Goal: Task Accomplishment & Management: Manage account settings

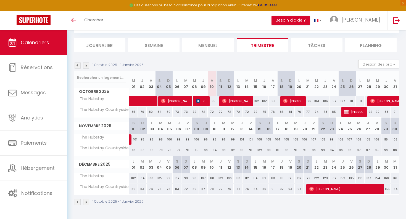
scroll to position [30, 0]
click at [199, 105] on span "Reis Opel" at bounding box center [202, 101] width 12 height 10
select select "OK"
select select "KO"
select select "0"
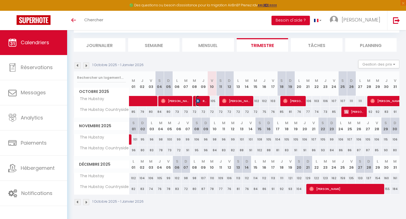
select select "0"
select select "1"
select select
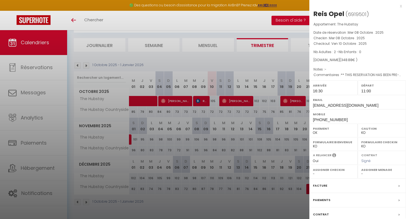
click at [332, 155] on icon at bounding box center [334, 156] width 4 height 6
click at [220, 53] on div at bounding box center [203, 109] width 406 height 219
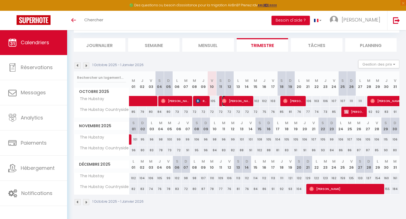
click at [239, 105] on span "[PERSON_NAME]" at bounding box center [237, 101] width 30 height 10
select select "OK"
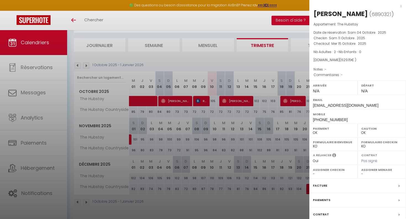
click at [298, 103] on div at bounding box center [203, 109] width 406 height 219
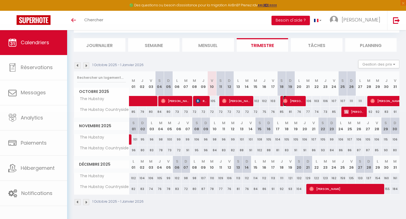
click at [298, 103] on span "[PERSON_NAME]" at bounding box center [293, 101] width 21 height 10
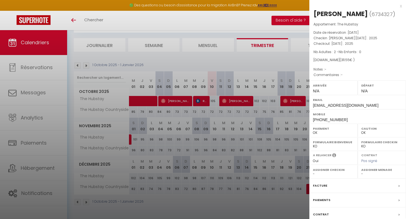
click at [270, 70] on div at bounding box center [203, 109] width 406 height 219
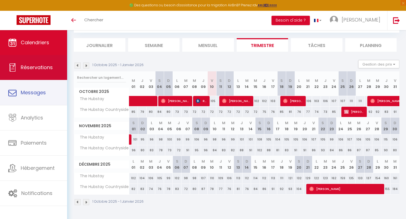
scroll to position [29, 0]
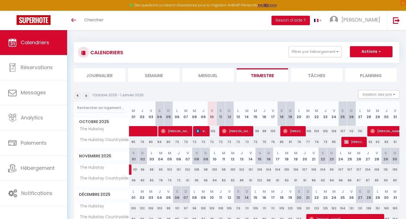
scroll to position [29, 0]
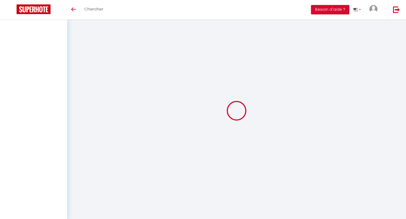
scroll to position [29, 0]
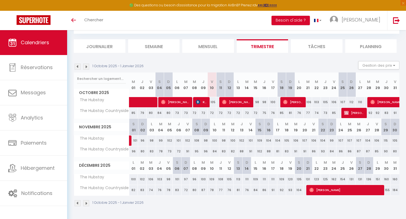
click at [212, 101] on div "105" at bounding box center [212, 102] width 9 height 10
type input "105"
type input "Ven 10 Octobre 2025"
type input "Sam 11 Octobre 2025"
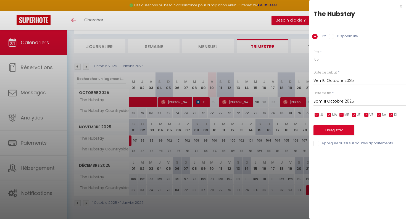
click at [399, 6] on div "x" at bounding box center [355, 6] width 93 height 7
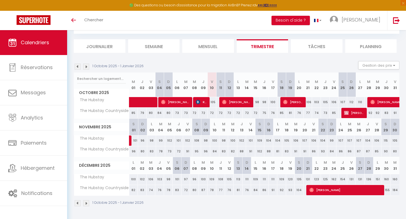
click at [167, 20] on div "Toggle menubar Chercher BUTTON Besoin d'aide ? Vincent Paramètres Équipe" at bounding box center [221, 20] width 362 height 19
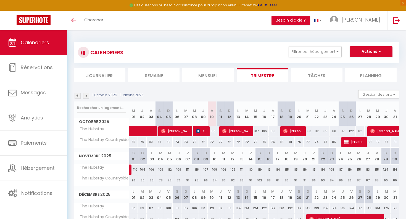
scroll to position [29, 0]
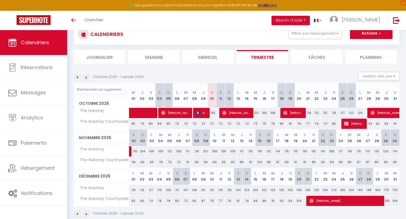
scroll to position [29, 0]
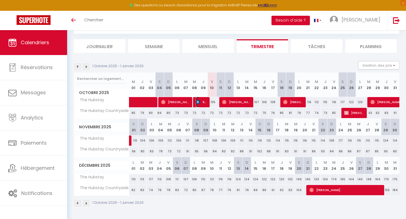
click at [203, 104] on span "Reis Opel" at bounding box center [202, 102] width 12 height 10
select select "OK"
select select "KO"
select select "0"
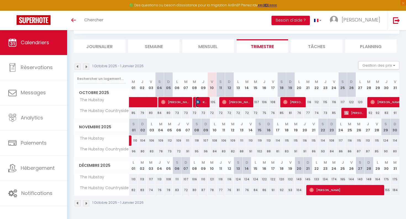
select select "1"
select select
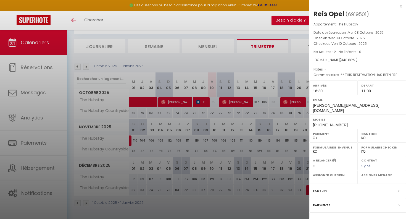
click at [402, 8] on div "x Reis Opel ( 6919501 ) Appartement : The Hubstay Date de réservation : Mer 08 …" at bounding box center [357, 131] width 97 height 263
click at [401, 7] on div "x" at bounding box center [355, 6] width 93 height 7
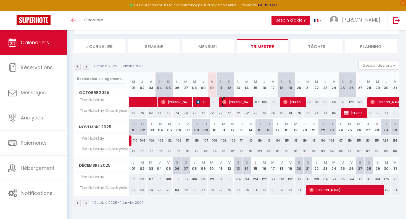
click at [238, 98] on span "[PERSON_NAME]" at bounding box center [237, 102] width 30 height 10
select select "OK"
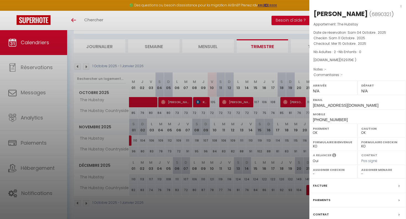
click at [298, 103] on div at bounding box center [203, 109] width 406 height 219
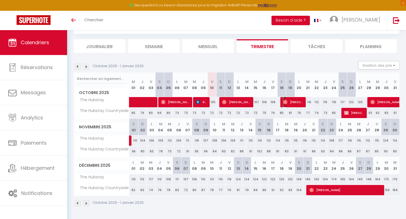
click at [298, 103] on span "[PERSON_NAME]" at bounding box center [293, 102] width 21 height 10
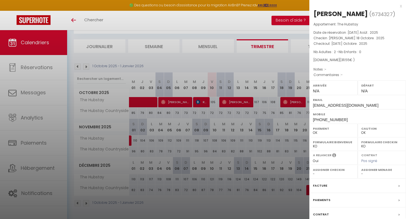
click at [298, 103] on div at bounding box center [203, 109] width 406 height 219
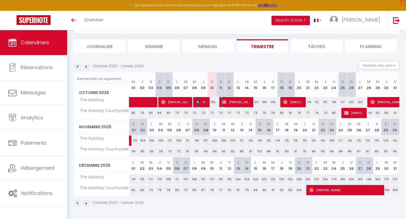
click at [238, 99] on span "[PERSON_NAME]" at bounding box center [237, 102] width 30 height 10
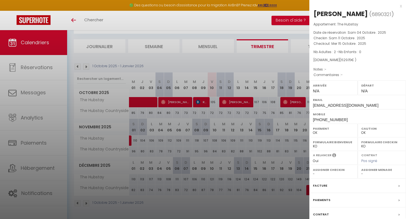
click at [291, 100] on div at bounding box center [203, 109] width 406 height 219
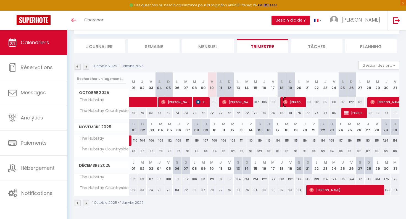
click at [290, 100] on span "[PERSON_NAME]" at bounding box center [293, 102] width 21 height 10
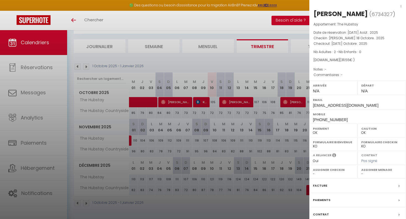
drag, startPoint x: 290, startPoint y: 101, endPoint x: 290, endPoint y: 107, distance: 5.5
click at [290, 101] on div at bounding box center [203, 109] width 406 height 219
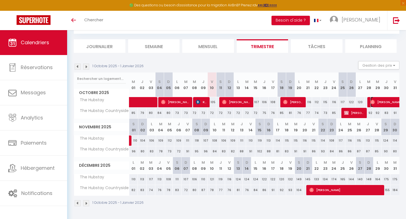
click at [388, 101] on span "[PERSON_NAME]" at bounding box center [395, 102] width 51 height 10
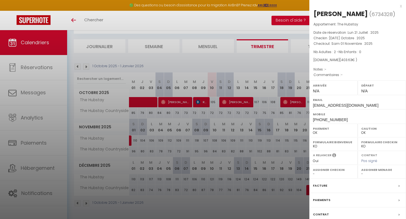
scroll to position [25, 0]
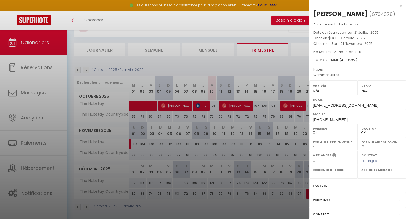
click at [264, 33] on div at bounding box center [203, 109] width 406 height 219
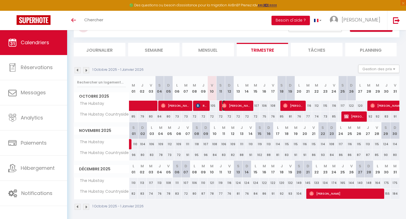
click at [232, 109] on span "[PERSON_NAME]" at bounding box center [237, 105] width 30 height 10
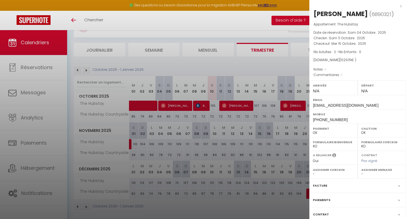
click at [286, 100] on div at bounding box center [203, 109] width 406 height 219
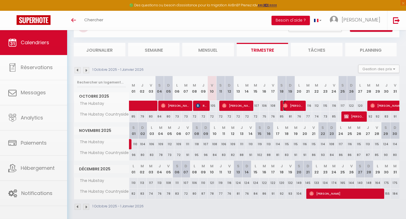
click at [286, 107] on img at bounding box center [285, 105] width 4 height 4
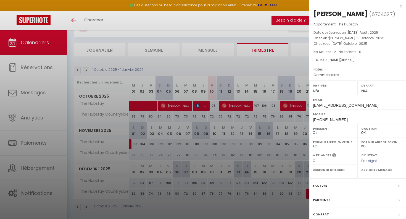
click at [268, 121] on div at bounding box center [203, 109] width 406 height 219
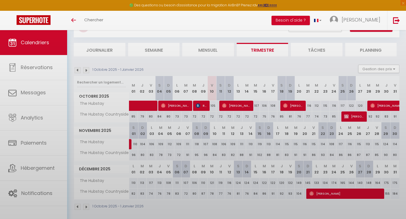
scroll to position [28, 0]
